Goal: Information Seeking & Learning: Learn about a topic

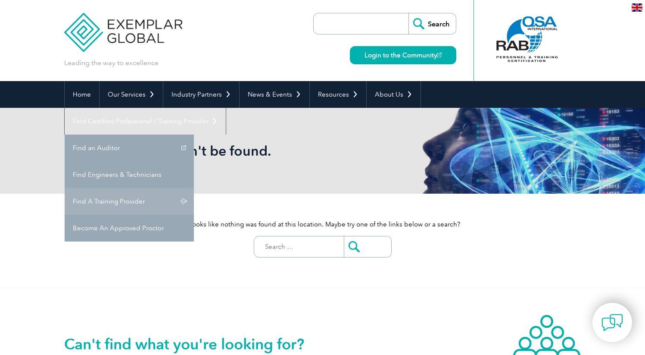
click at [194, 188] on link "Find A Training Provider" at bounding box center [129, 201] width 129 height 27
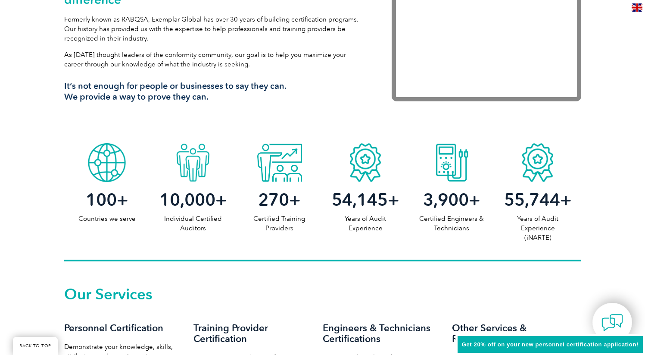
scroll to position [370, 0]
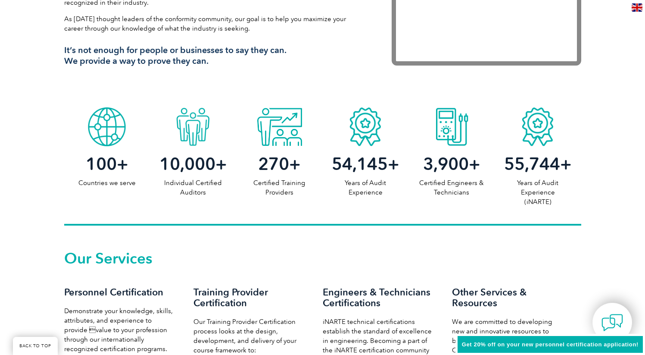
click at [176, 169] on span "10,000" at bounding box center [187, 163] width 56 height 21
click at [187, 186] on p "Individual Certified Auditors" at bounding box center [193, 187] width 86 height 19
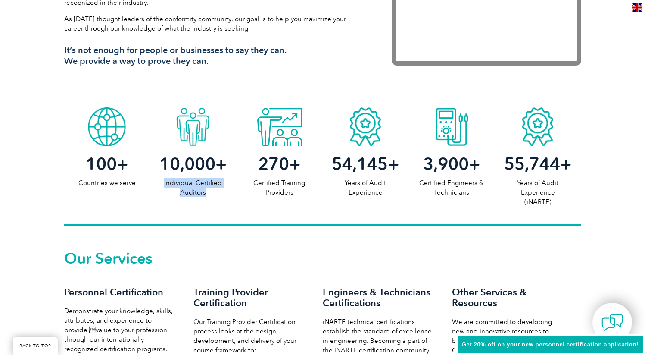
click at [187, 186] on p "Individual Certified Auditors" at bounding box center [193, 187] width 86 height 19
click at [248, 195] on p "Certified Training Providers" at bounding box center [279, 187] width 86 height 19
click at [317, 200] on div "100 + Countries we serve 10,000 + Individual Certified Auditors 270 + Certified…" at bounding box center [322, 164] width 517 height 122
